Goal: Task Accomplishment & Management: Manage account settings

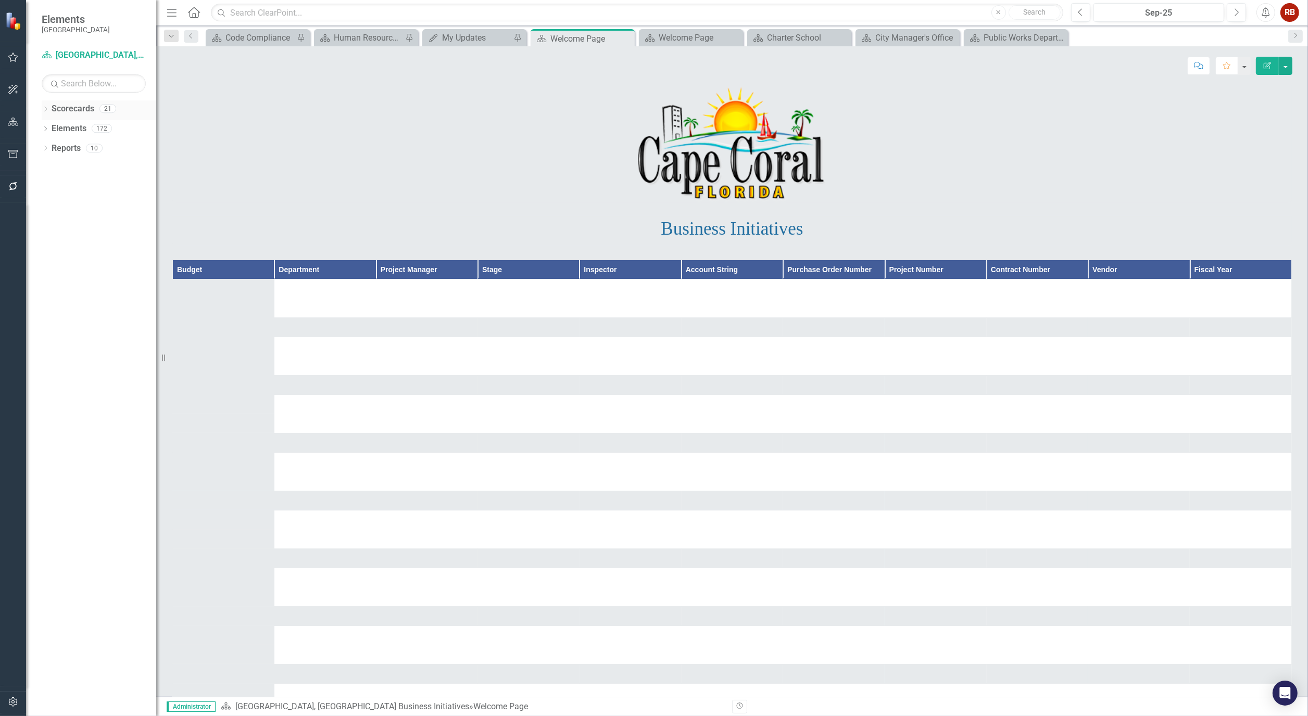
click at [44, 111] on icon "Dropdown" at bounding box center [45, 110] width 7 height 6
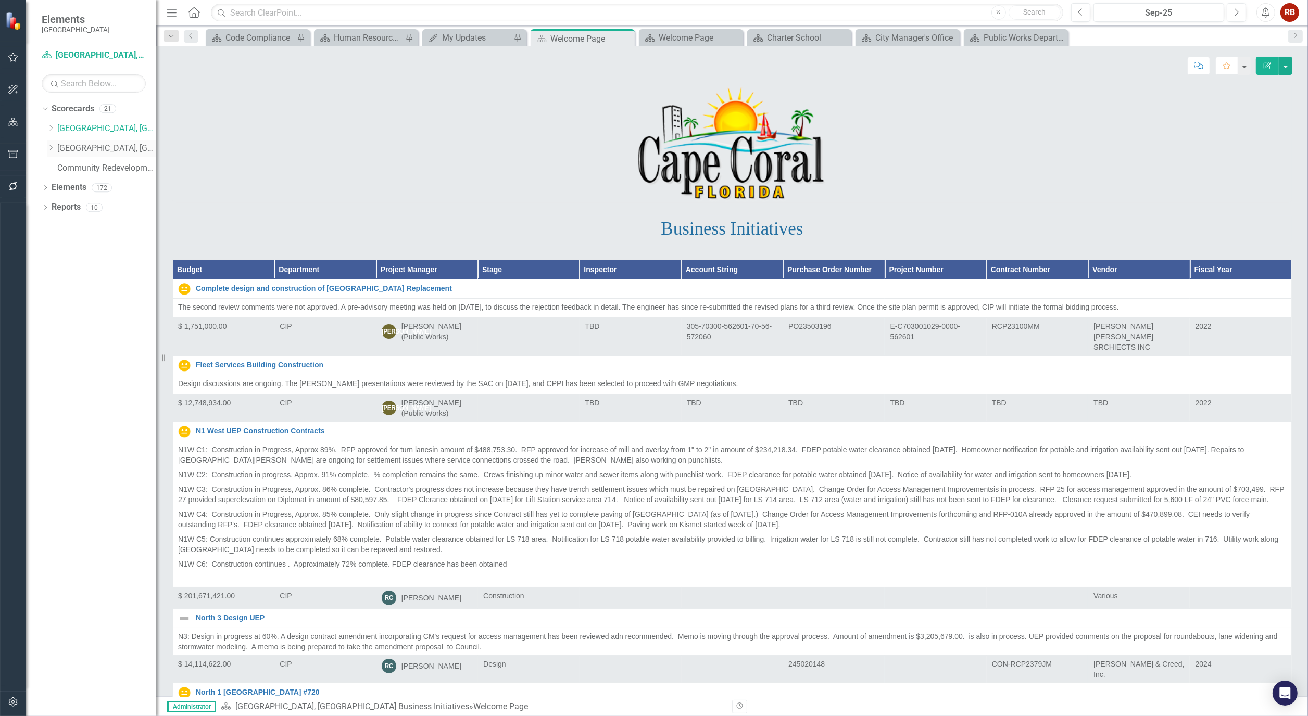
click at [49, 142] on div "Dropdown [GEOGRAPHIC_DATA], [GEOGRAPHIC_DATA] Strategic Plan" at bounding box center [101, 148] width 109 height 17
click at [54, 147] on icon "Dropdown" at bounding box center [51, 148] width 8 height 6
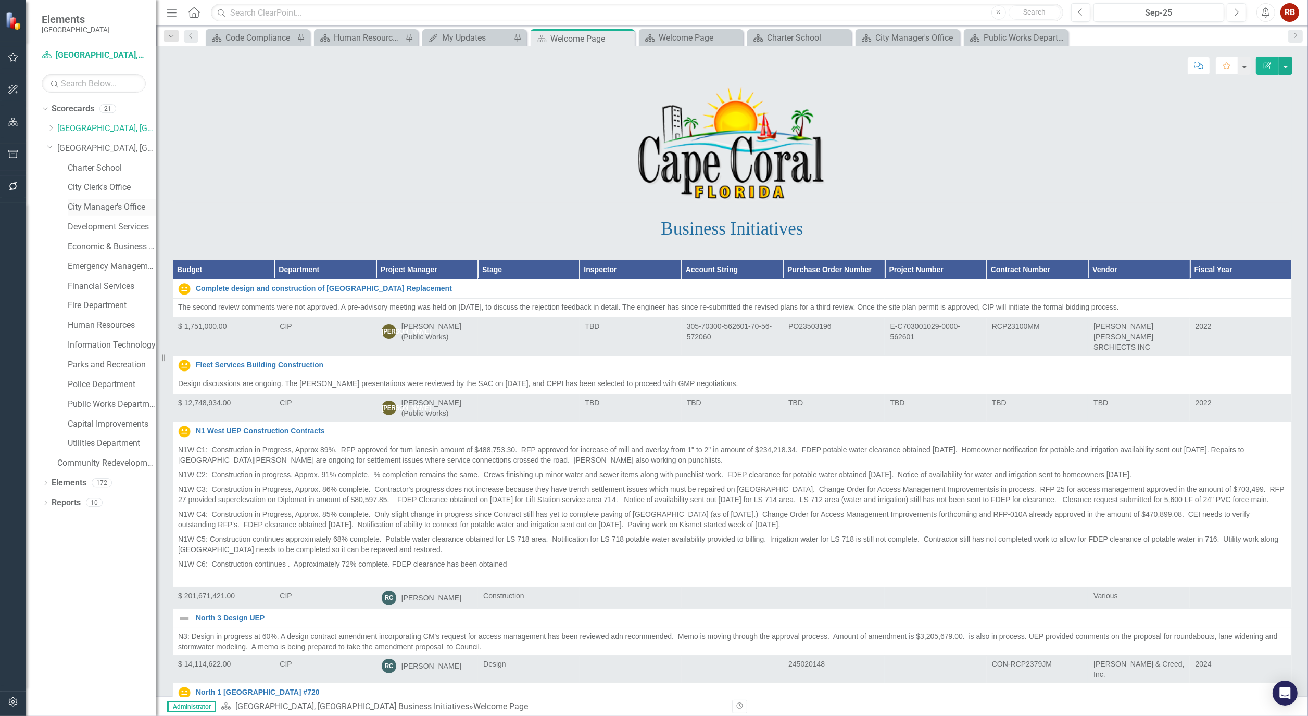
click at [70, 205] on link "City Manager's Office" at bounding box center [112, 208] width 89 height 12
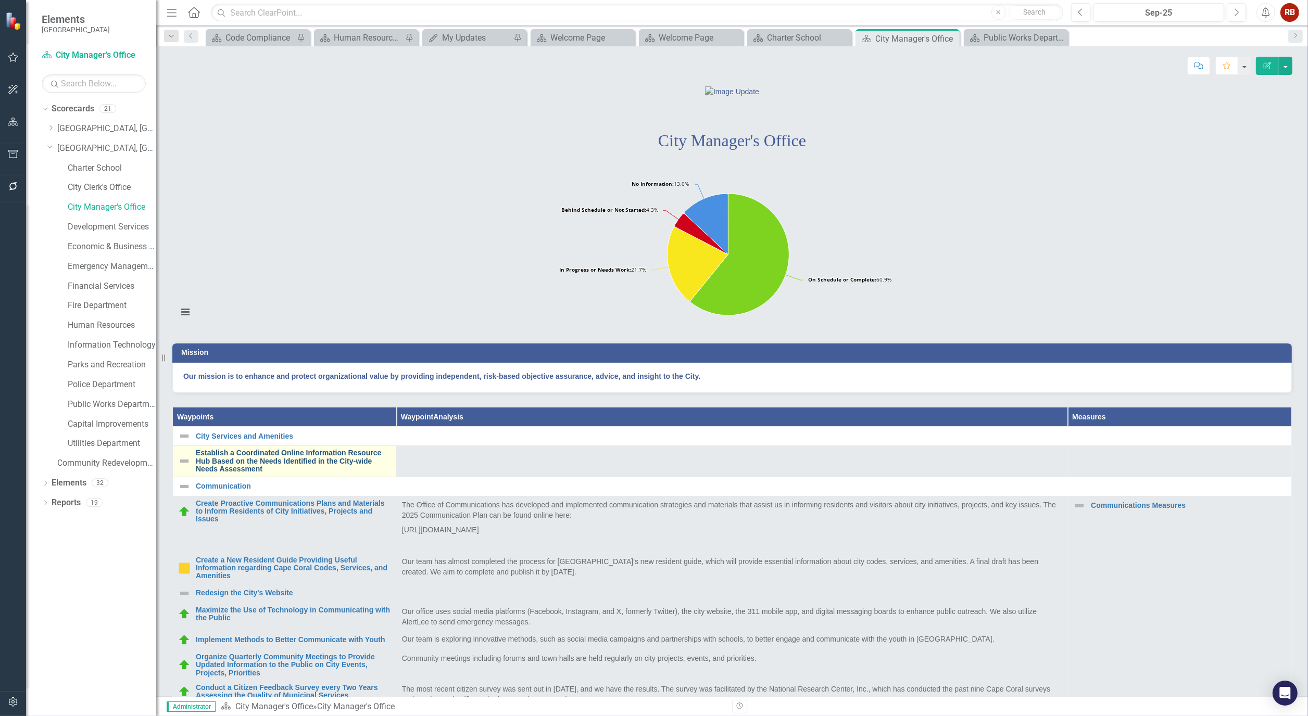
click at [267, 473] on link "Establish a Coordinated Online Information Resource Hub Based on the Needs Iden…" at bounding box center [293, 461] width 195 height 24
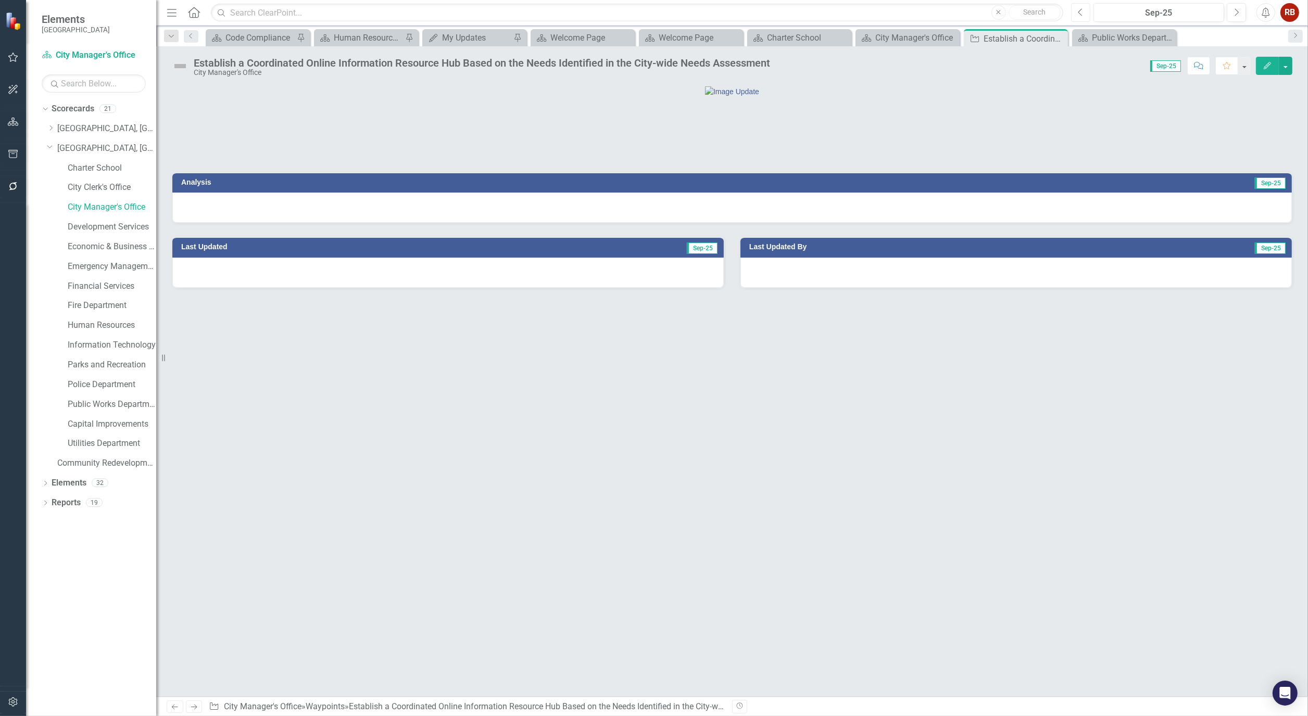
click at [1071, 16] on button "Previous" at bounding box center [1080, 12] width 19 height 19
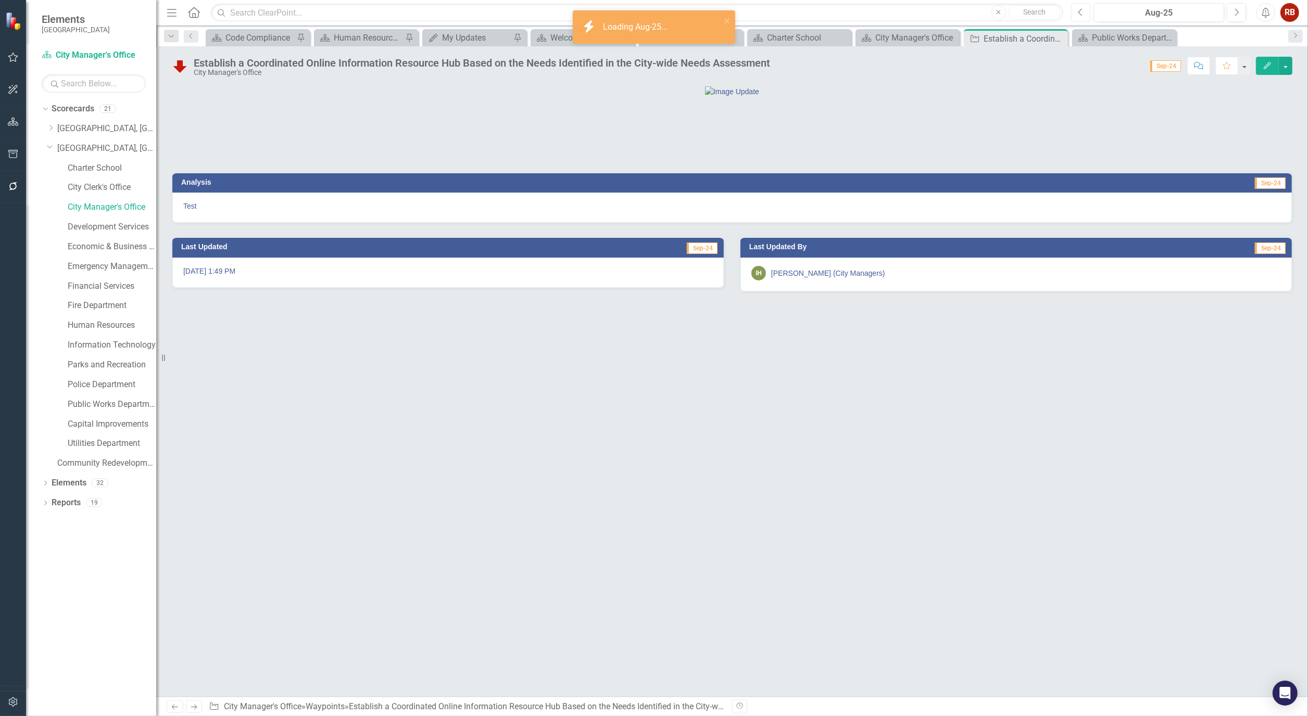
click at [1074, 15] on button "Previous" at bounding box center [1080, 12] width 19 height 19
click at [1266, 66] on icon "Edit" at bounding box center [1267, 65] width 9 height 7
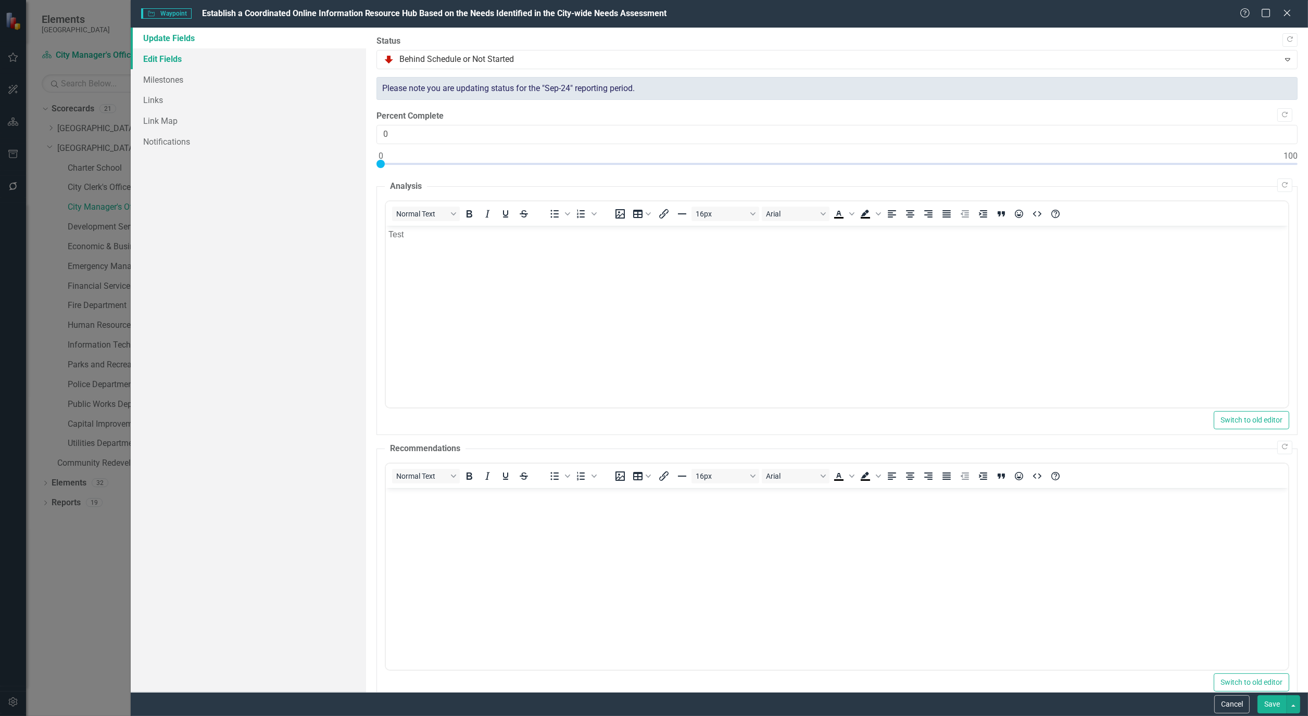
click at [174, 56] on link "Edit Fields" at bounding box center [248, 58] width 235 height 21
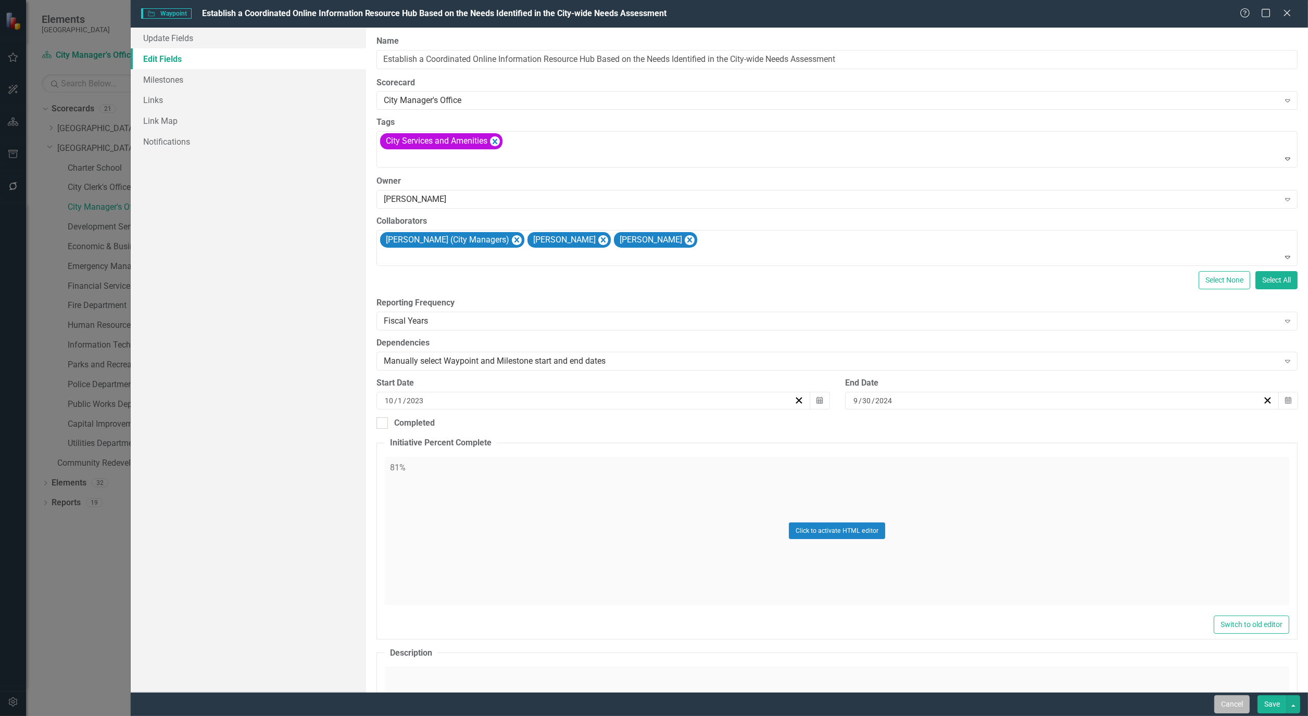
click at [1228, 707] on button "Cancel" at bounding box center [1231, 705] width 35 height 18
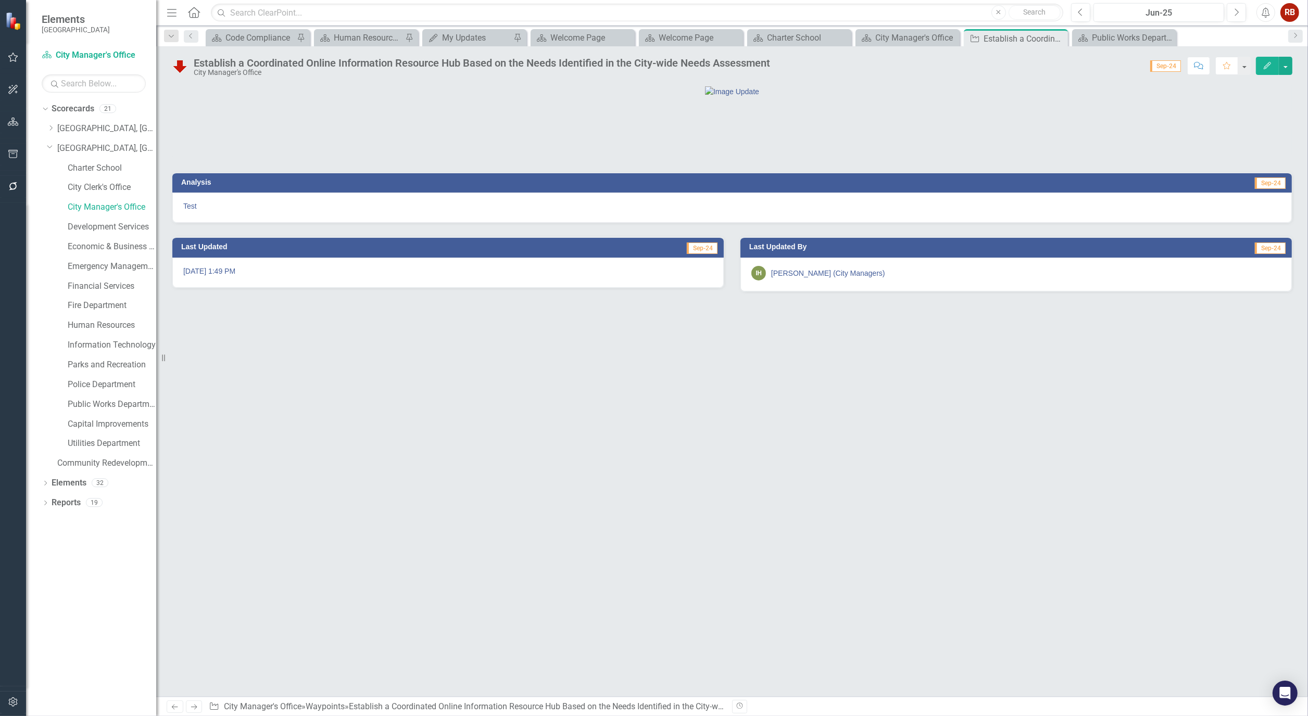
click at [1246, 8] on div "Previous Jun-25 Next" at bounding box center [1161, 12] width 180 height 19
click at [1237, 12] on icon "Next" at bounding box center [1237, 12] width 6 height 9
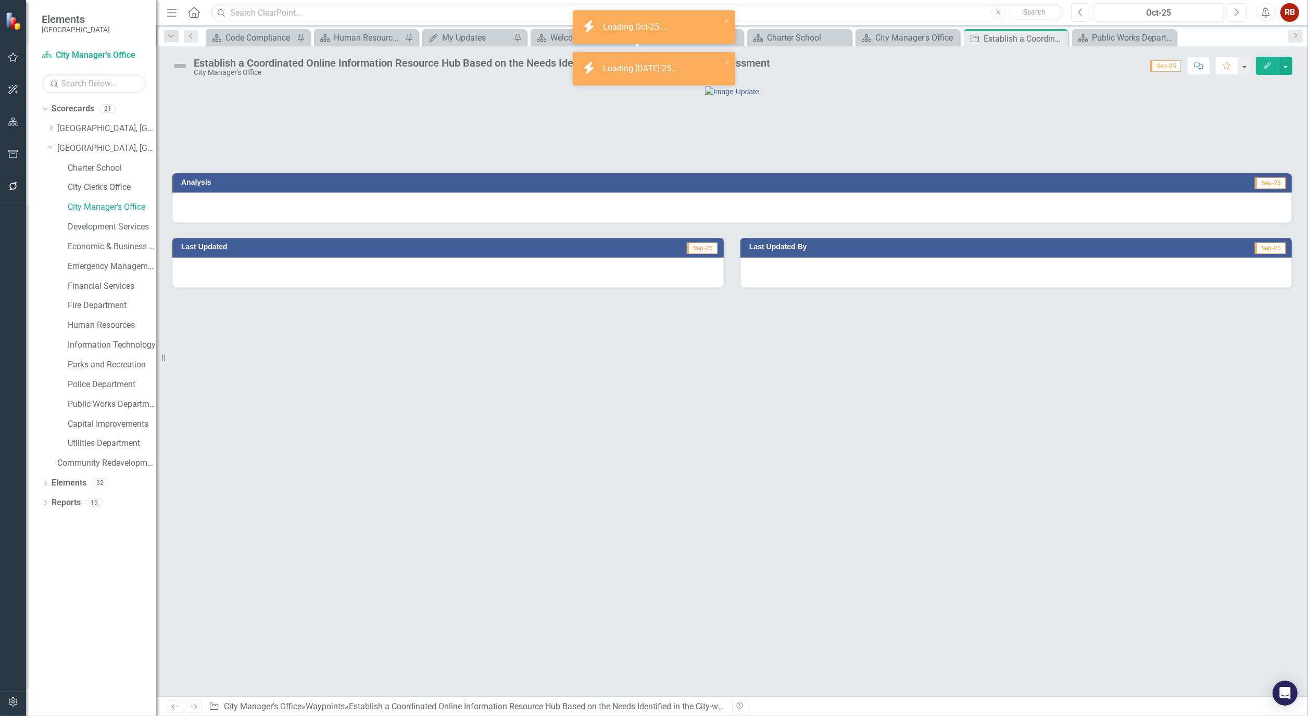
click at [1082, 11] on icon "Previous" at bounding box center [1081, 12] width 6 height 9
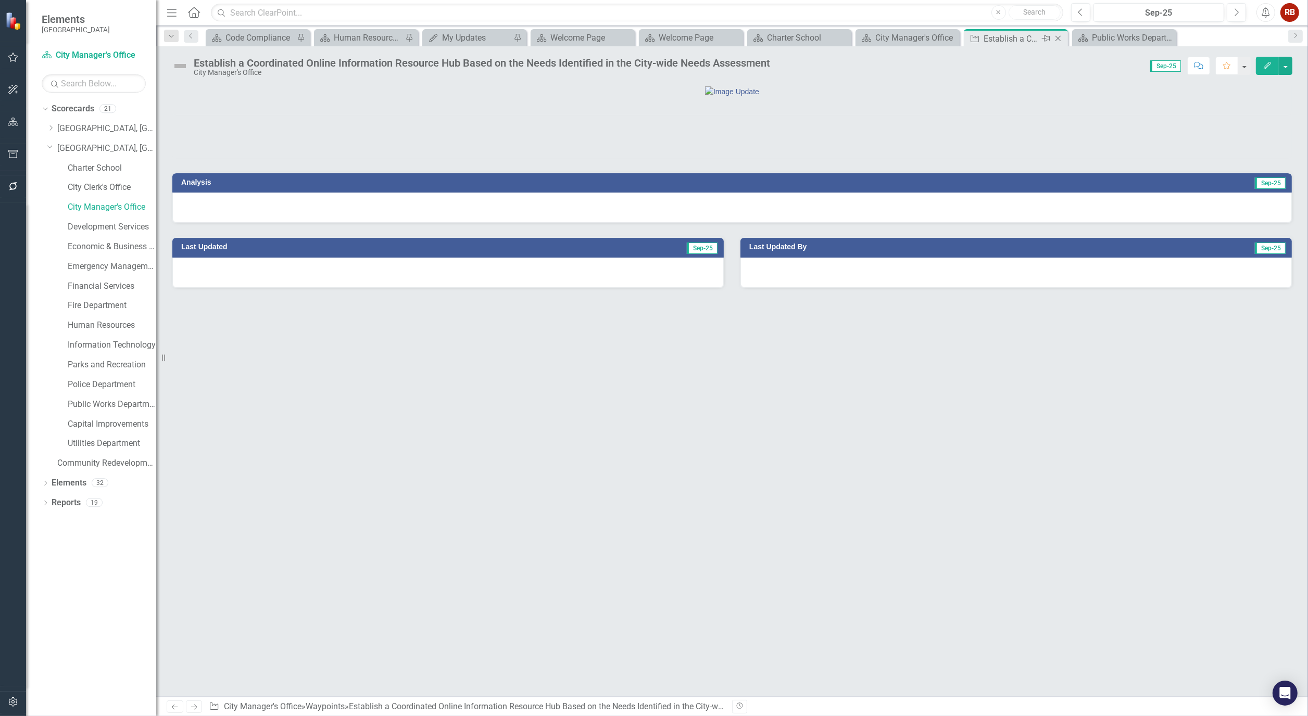
click at [1061, 40] on icon "Close" at bounding box center [1058, 38] width 10 height 8
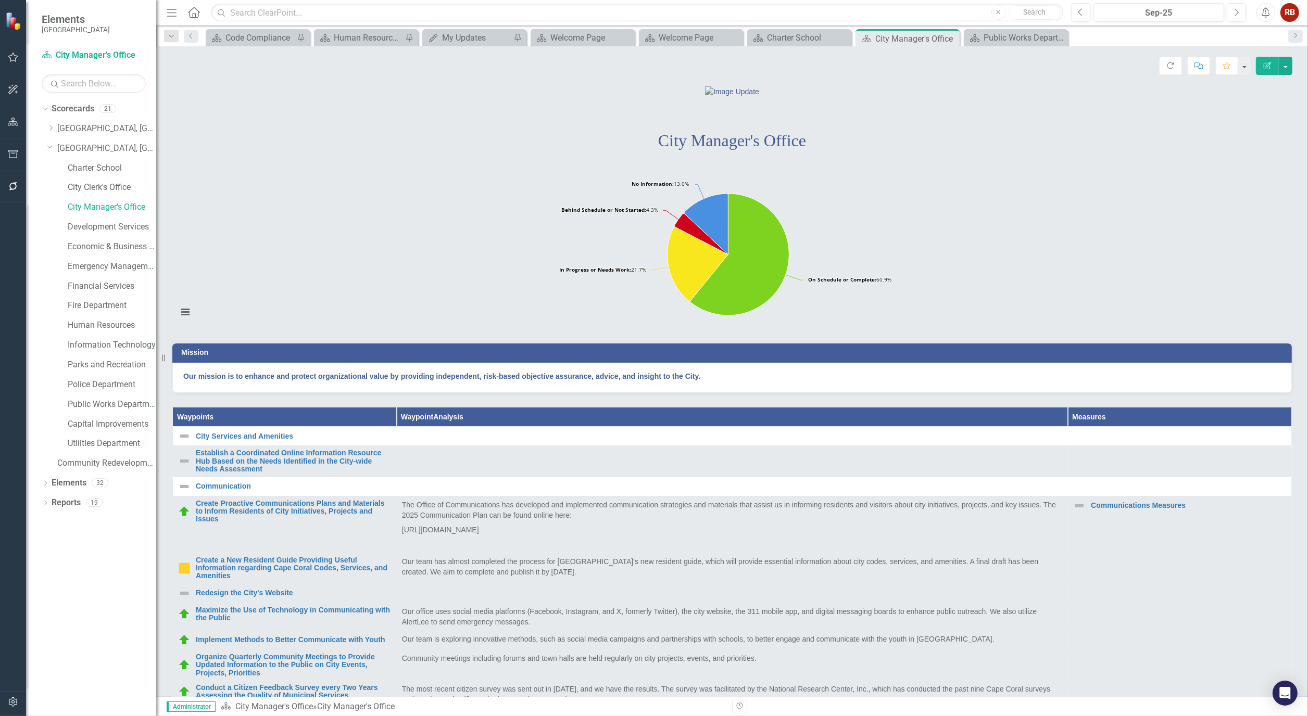
click at [408, 153] on p "City Manager's Office" at bounding box center [731, 141] width 1119 height 24
